Goal: Check status: Check status

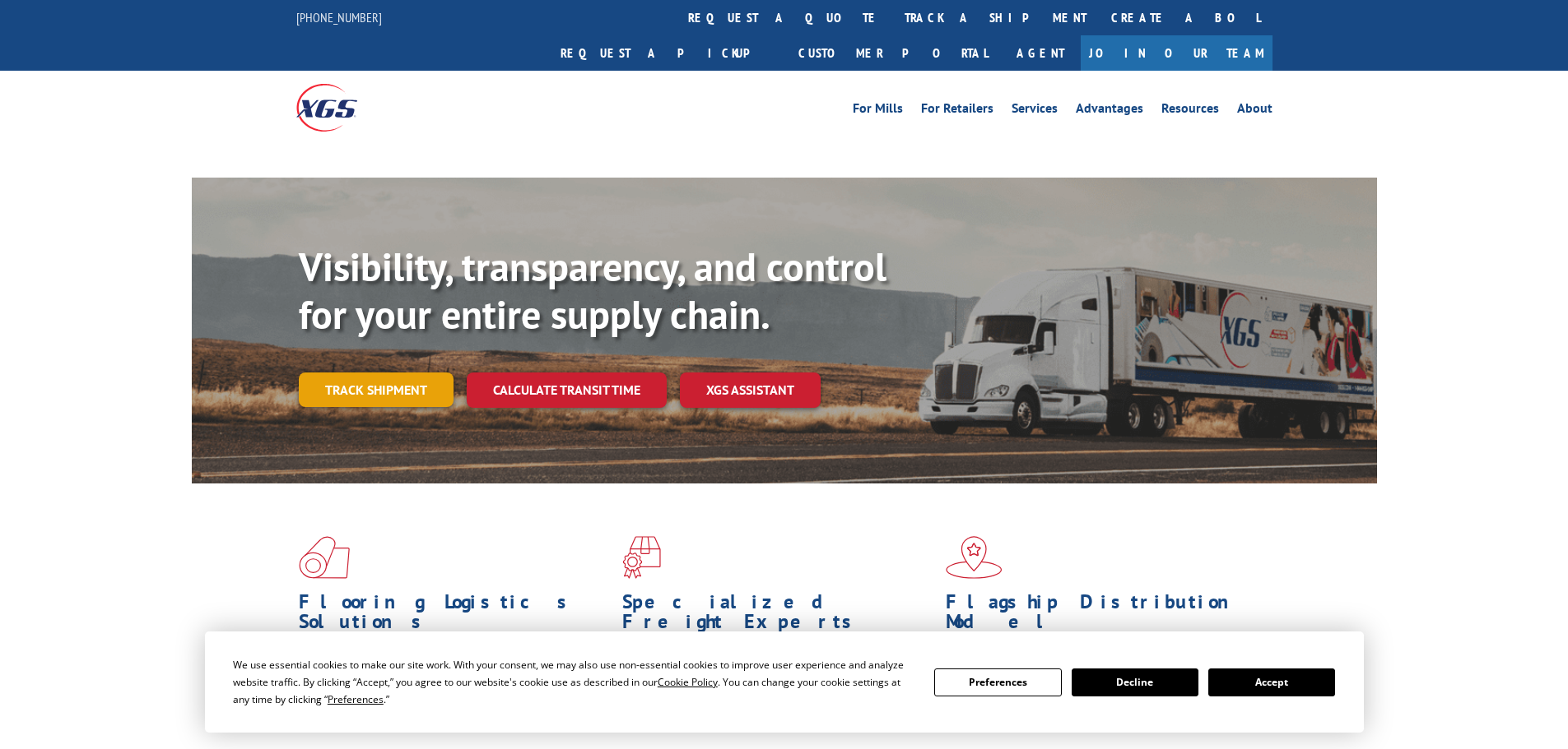
click at [419, 372] on link "Track shipment" at bounding box center [376, 389] width 155 height 34
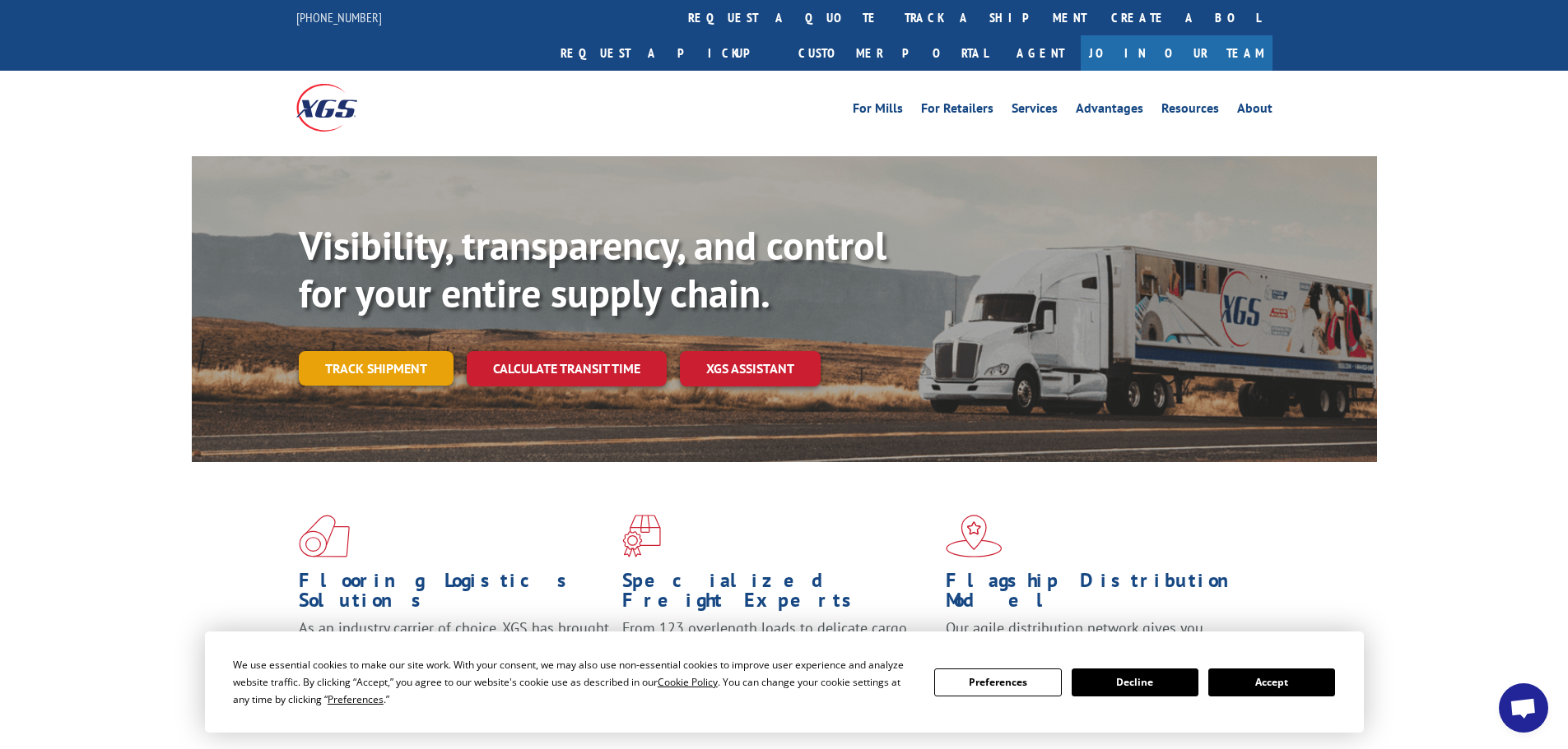
click at [350, 351] on link "Track shipment" at bounding box center [376, 368] width 155 height 34
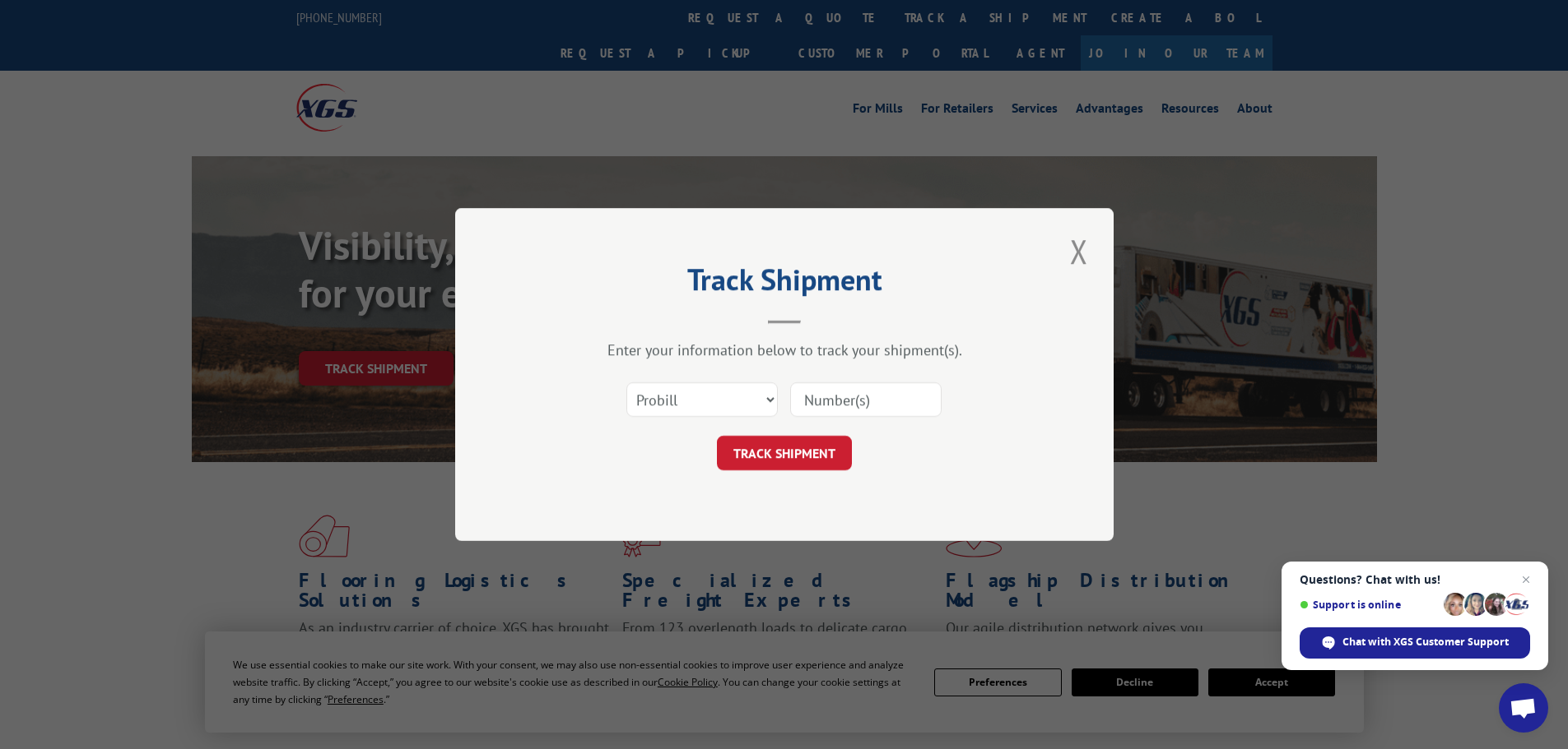
click at [837, 411] on input at bounding box center [865, 399] width 151 height 34
paste input "2954793870"
type input "2954793870"
click button "TRACK SHIPMENT" at bounding box center [784, 453] width 135 height 34
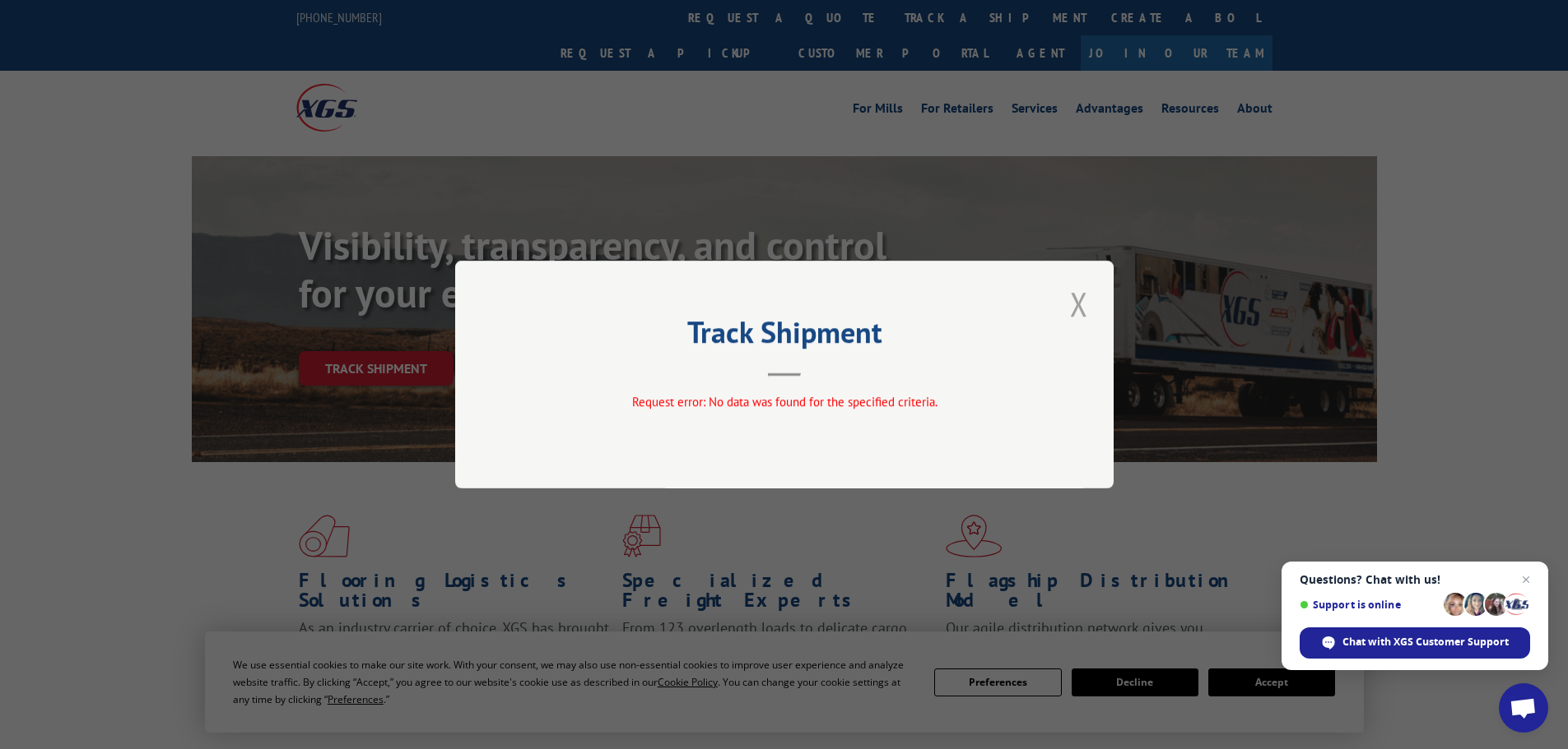
click at [1087, 307] on button "Close modal" at bounding box center [1079, 304] width 28 height 45
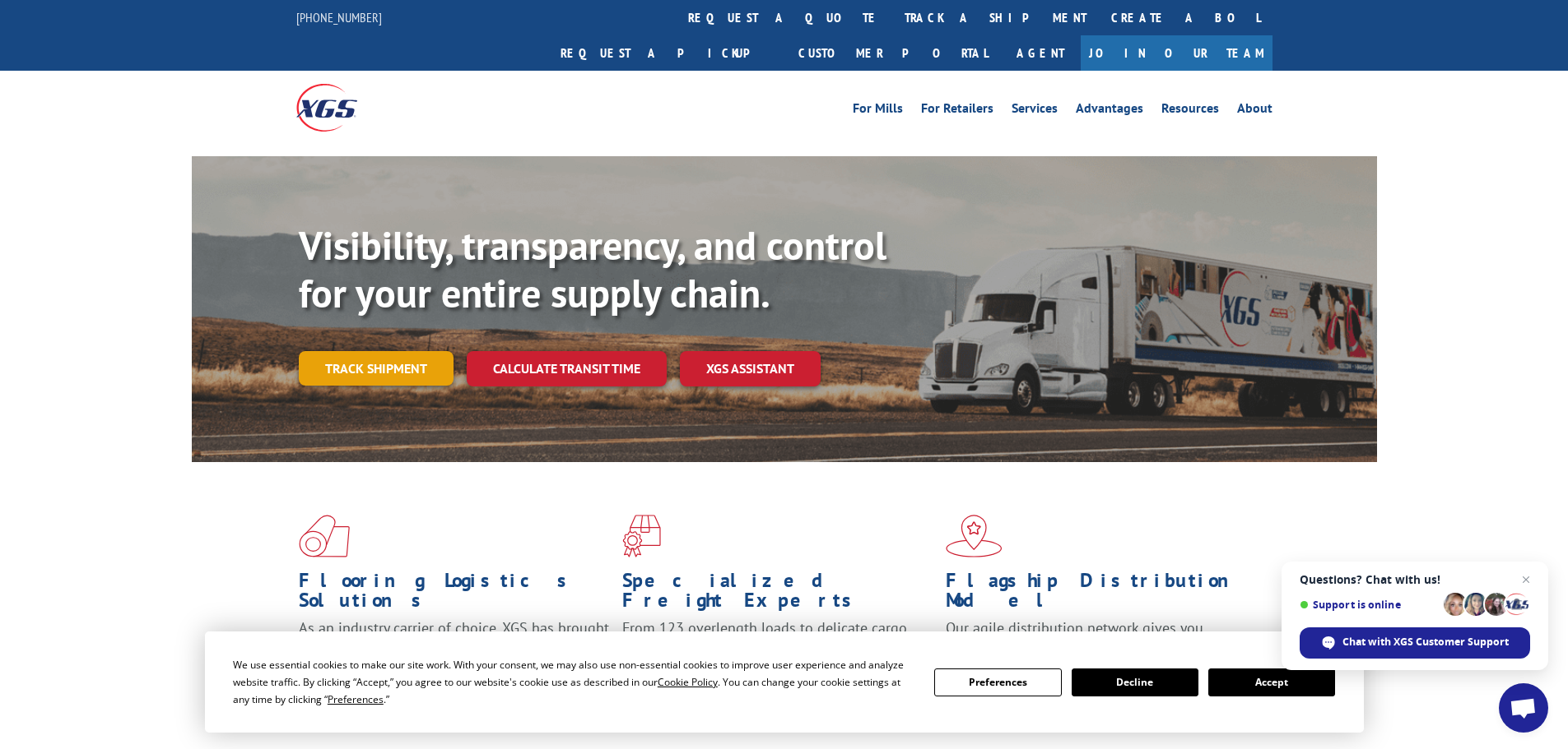
click at [403, 351] on link "Track shipment" at bounding box center [376, 368] width 155 height 34
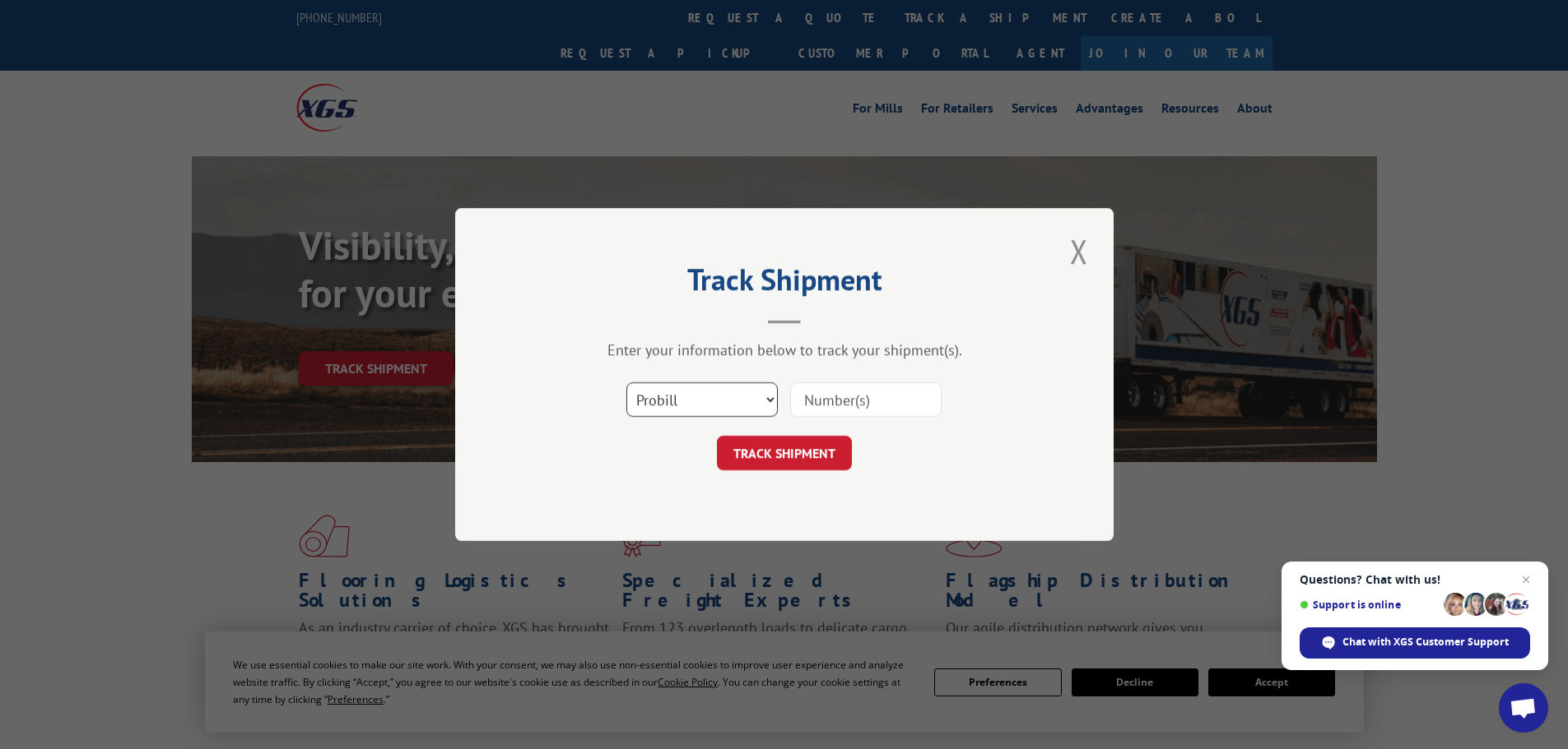
click at [666, 396] on select "Select category... Probill BOL PO" at bounding box center [701, 399] width 151 height 34
select select "bol"
click at [626, 382] on select "Select category... Probill BOL PO" at bounding box center [701, 399] width 151 height 34
click at [842, 390] on input at bounding box center [865, 399] width 151 height 34
paste input "B684902"
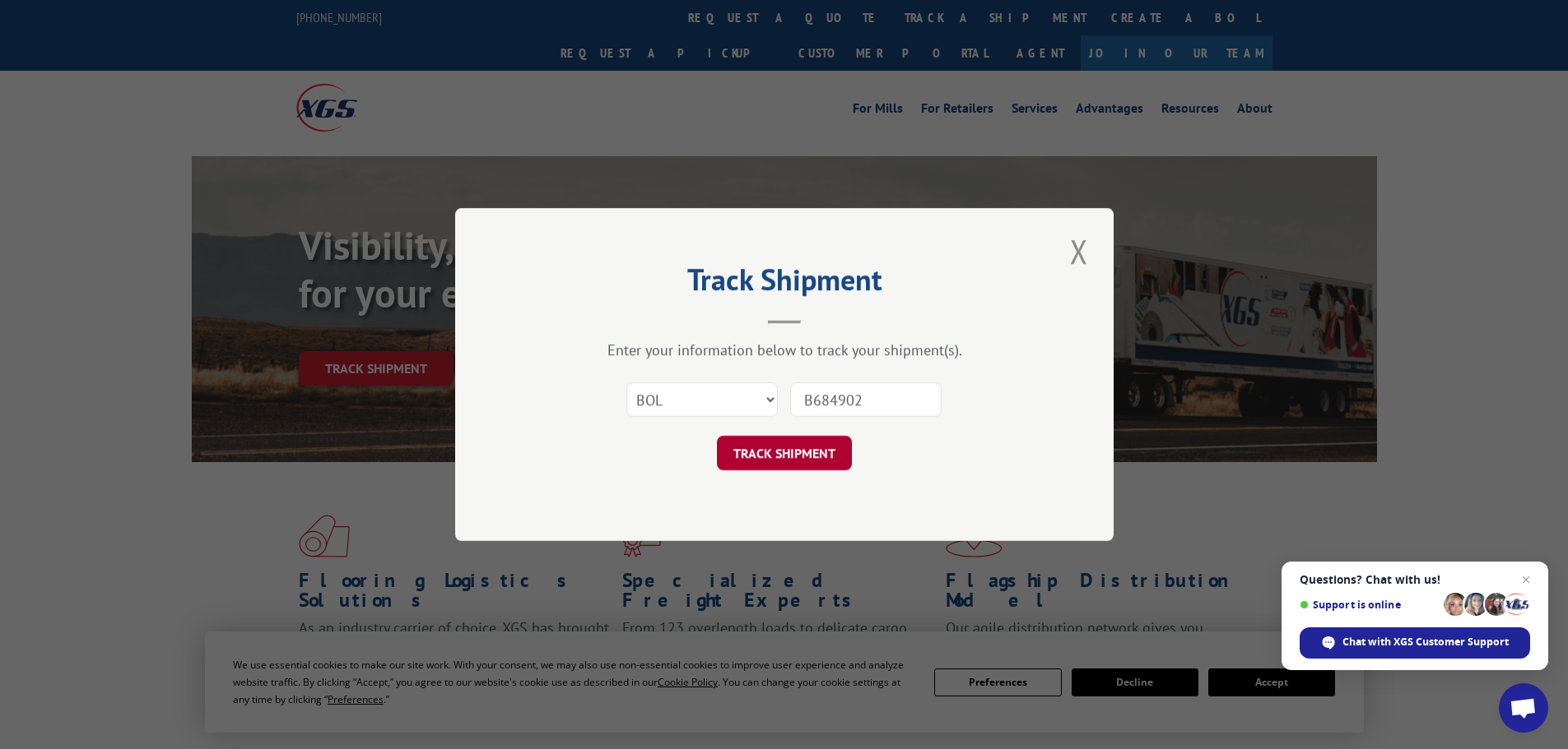
type input "B684902"
click at [768, 456] on button "TRACK SHIPMENT" at bounding box center [784, 453] width 135 height 34
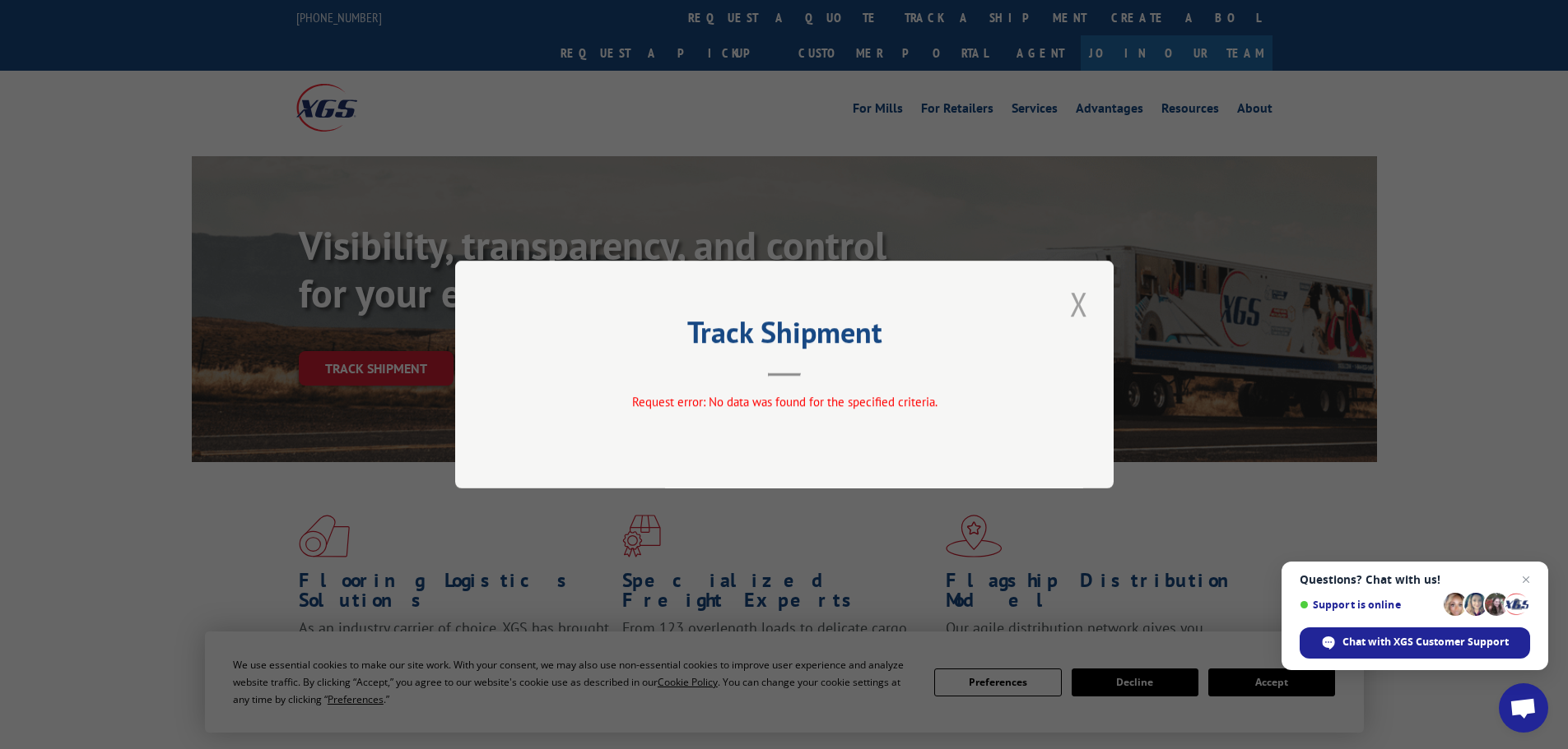
click at [1073, 301] on button "Close modal" at bounding box center [1079, 304] width 28 height 45
